Goal: Information Seeking & Learning: Learn about a topic

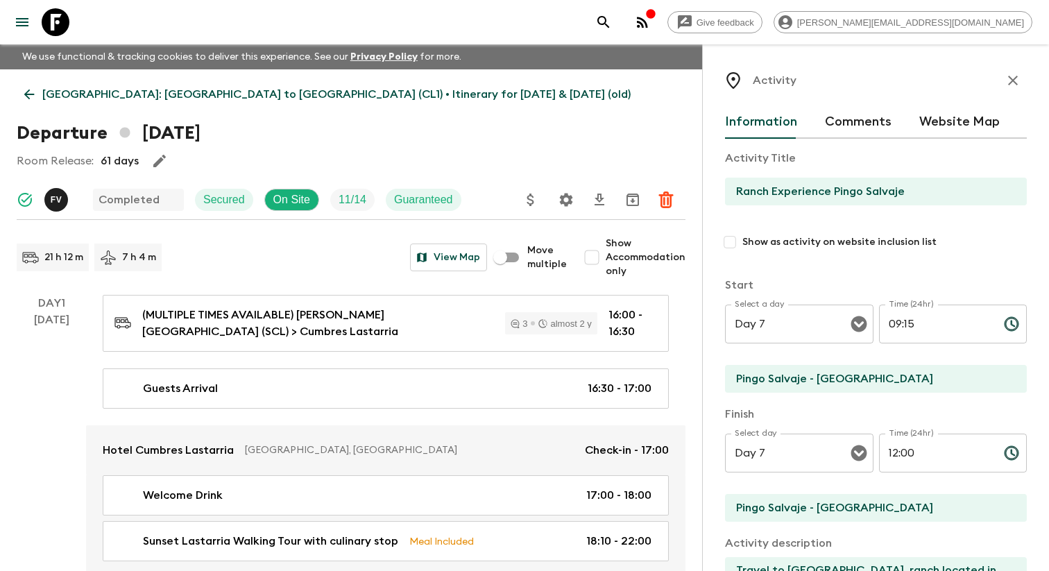
click at [27, 24] on icon "menu" at bounding box center [22, 22] width 17 height 17
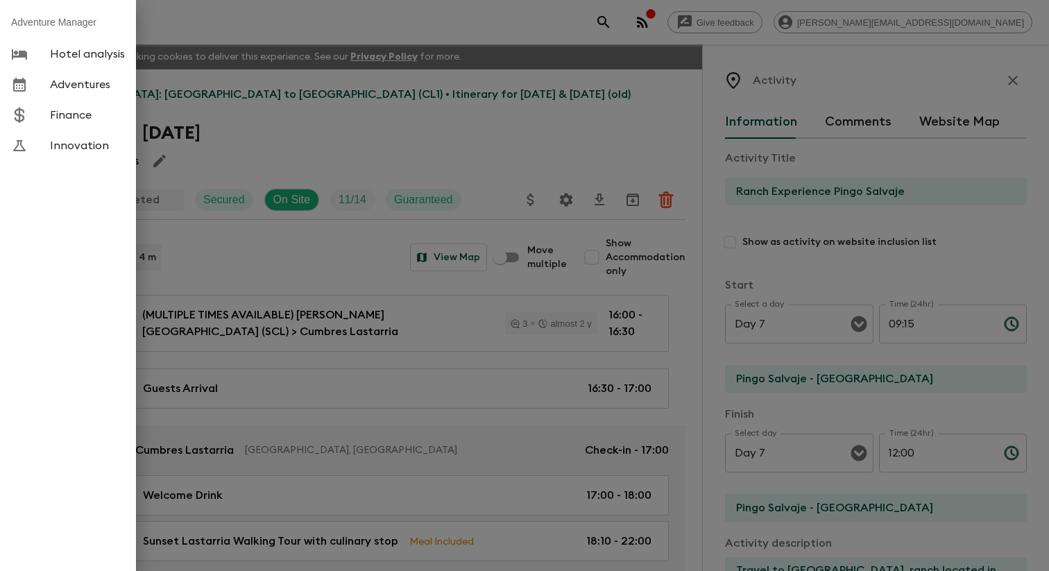
click at [94, 92] on span "Adventures" at bounding box center [87, 85] width 75 height 14
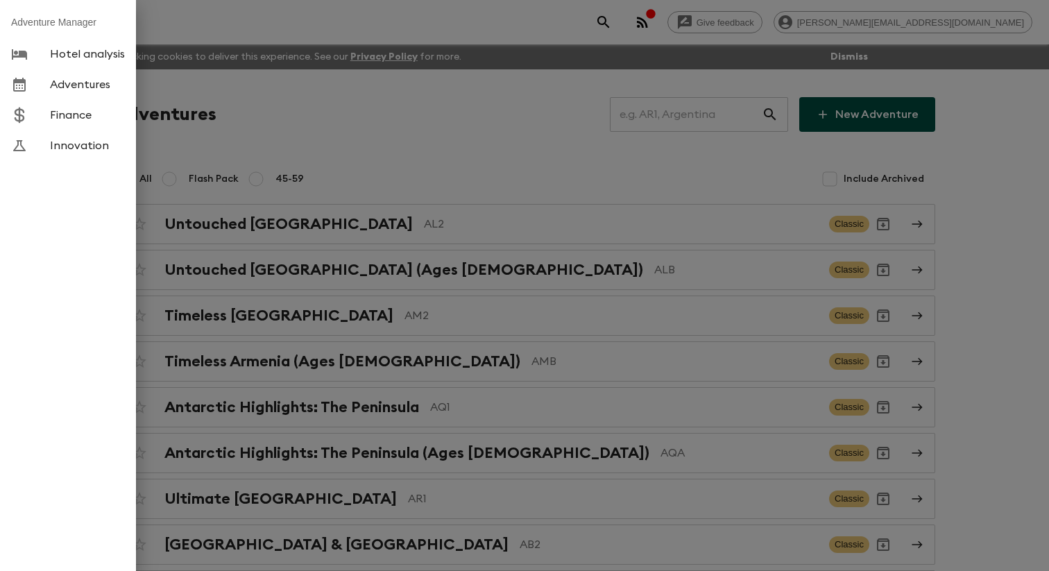
click at [352, 137] on div at bounding box center [524, 285] width 1049 height 571
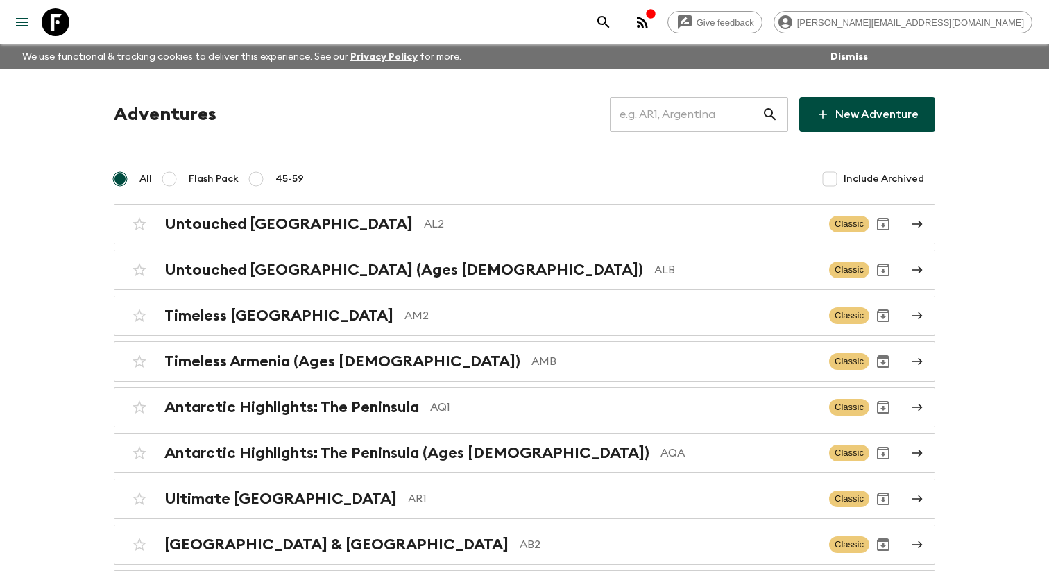
scroll to position [5039, 0]
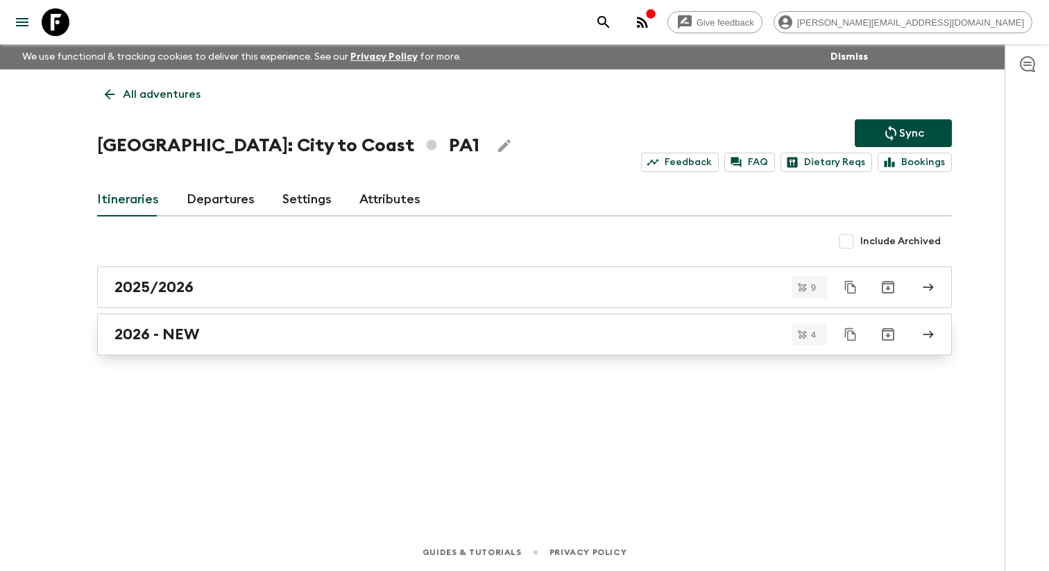
click at [234, 338] on div "2026 - NEW" at bounding box center [511, 334] width 794 height 18
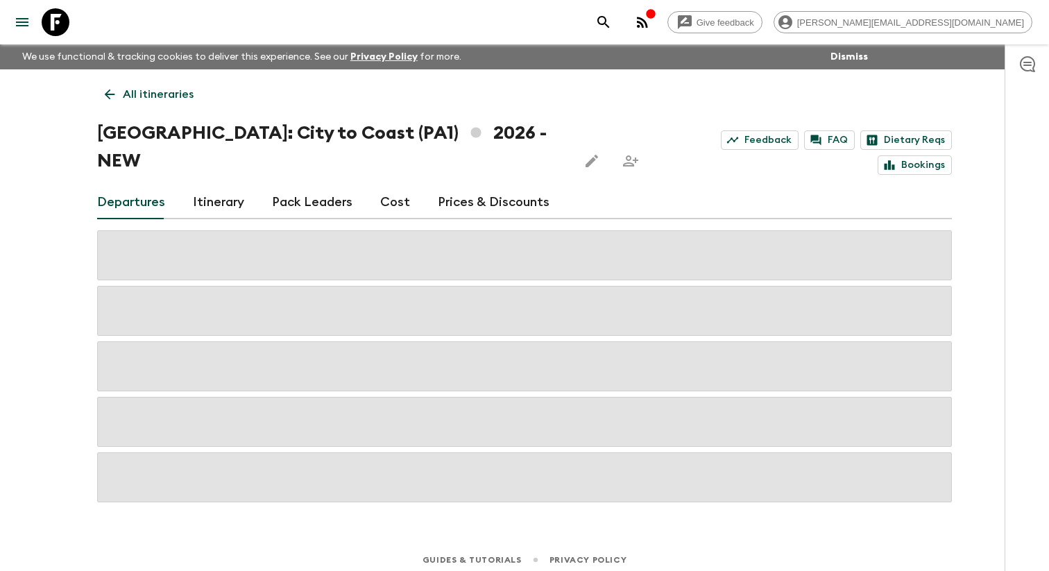
click at [233, 189] on link "Itinerary" at bounding box center [218, 202] width 51 height 33
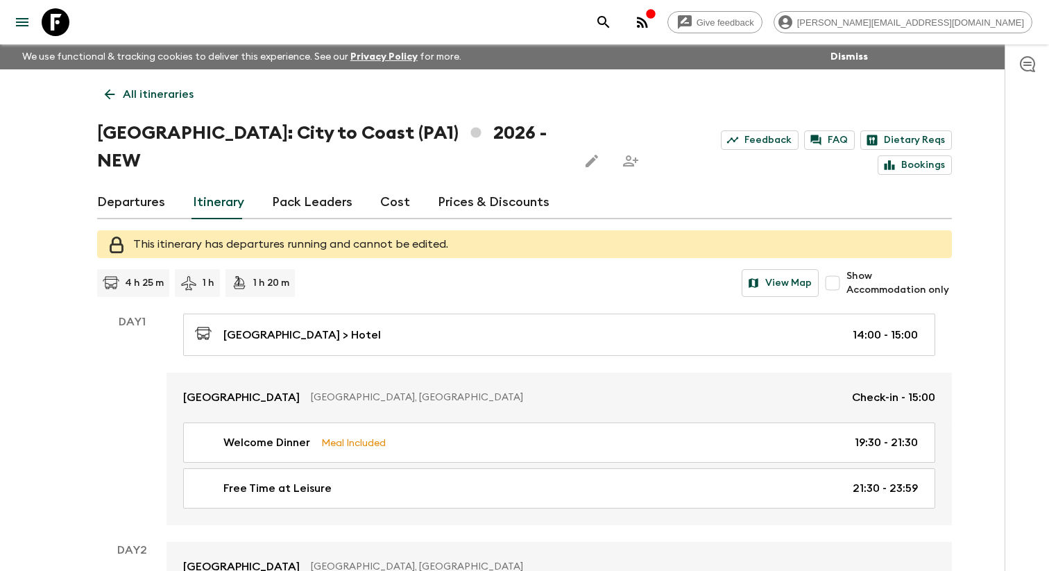
scroll to position [5, 0]
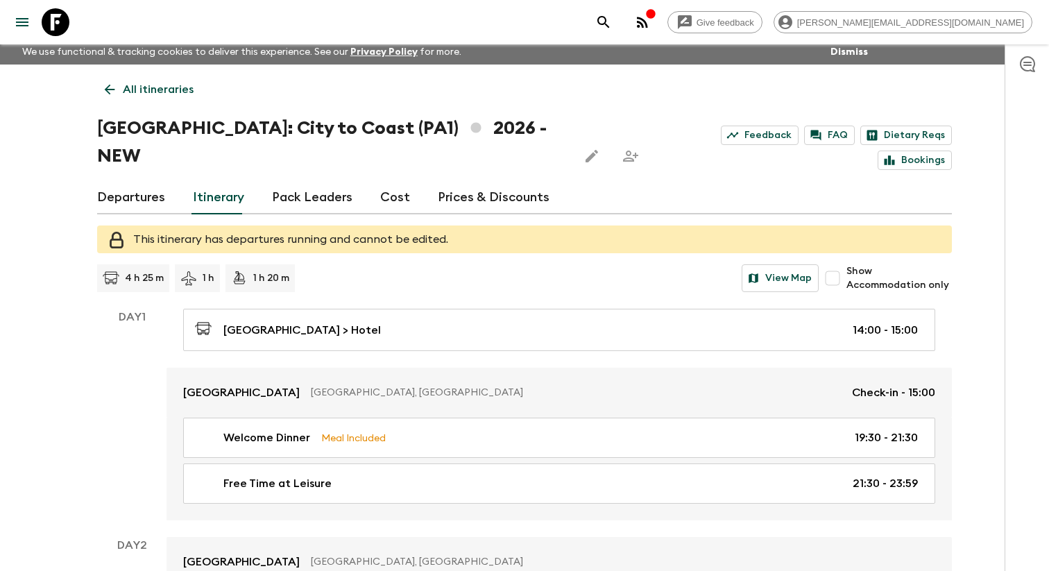
click at [196, 270] on icon at bounding box center [188, 278] width 17 height 17
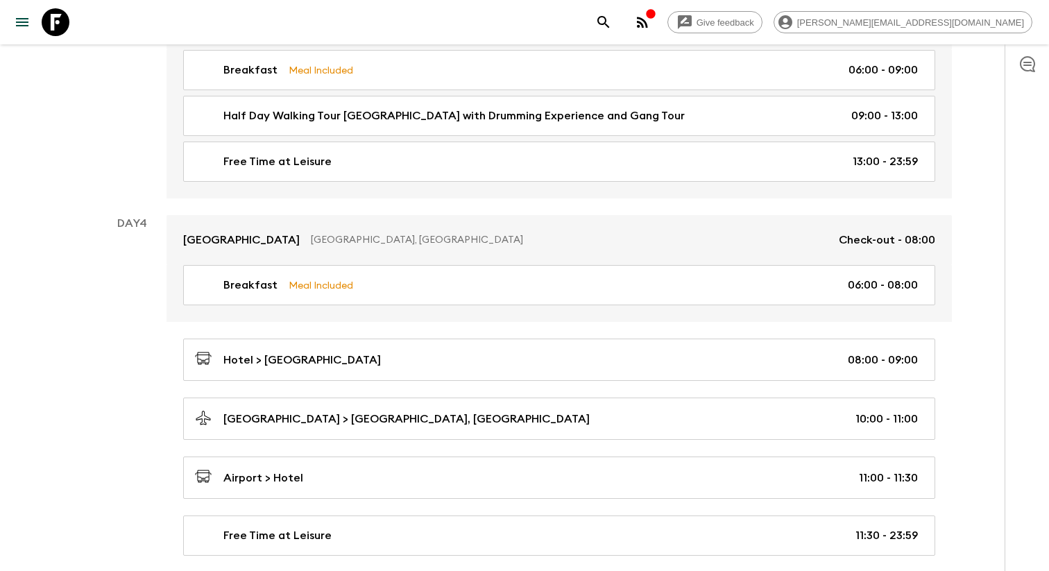
scroll to position [853, 0]
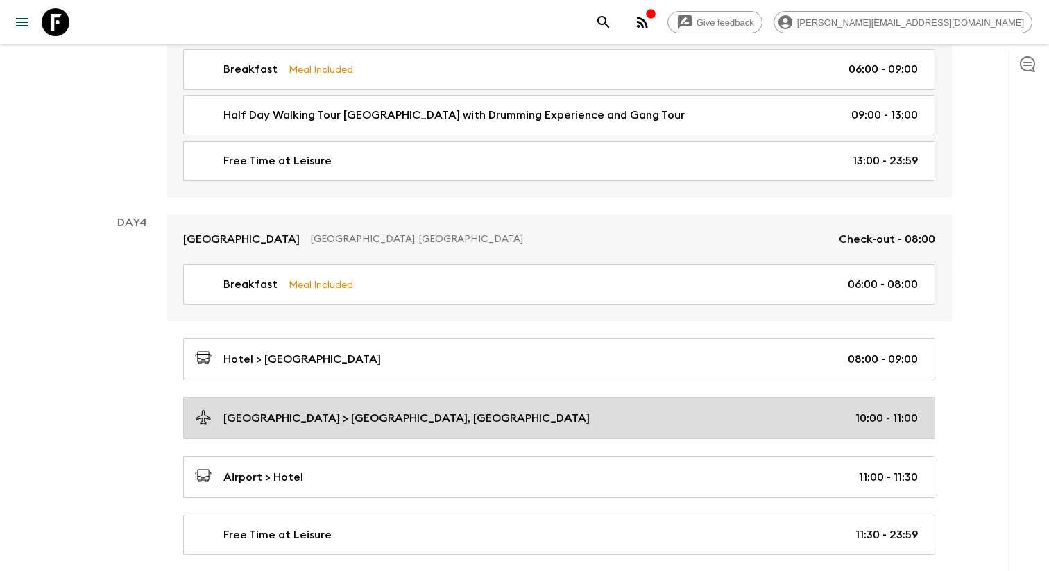
click at [493, 410] on p "[GEOGRAPHIC_DATA] > [GEOGRAPHIC_DATA], [GEOGRAPHIC_DATA]" at bounding box center [406, 418] width 366 height 17
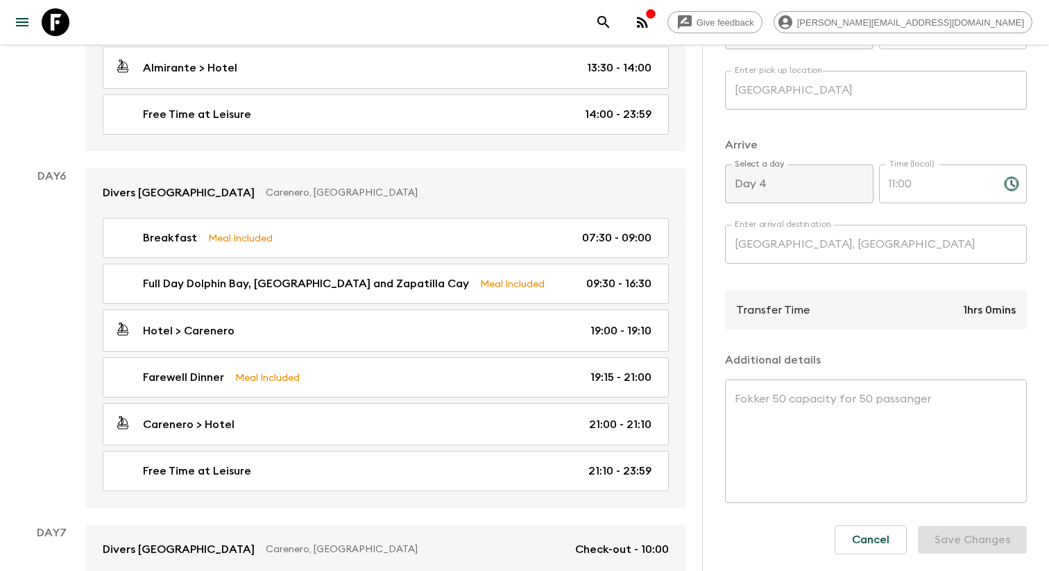
scroll to position [1877, 0]
